Goal: Browse casually: Explore the website without a specific task or goal

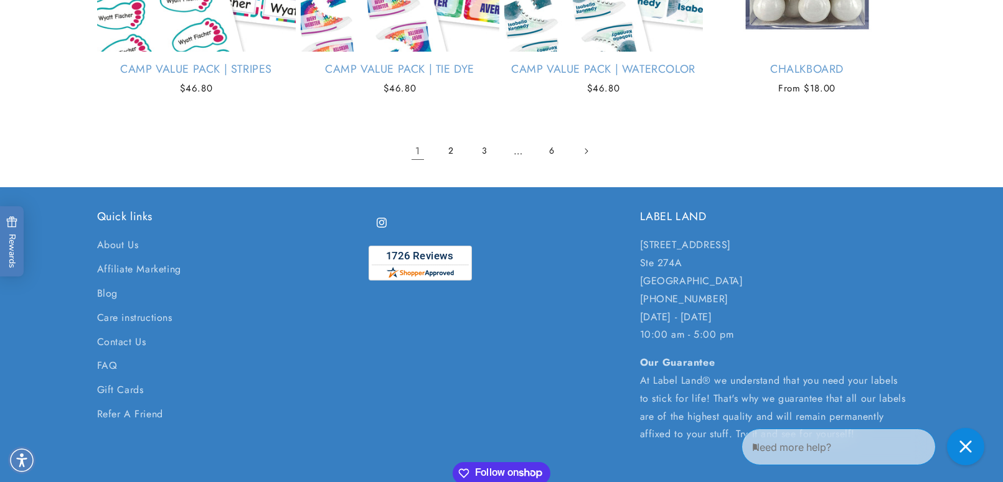
scroll to position [2669, 0]
